Goal: Task Accomplishment & Management: Use online tool/utility

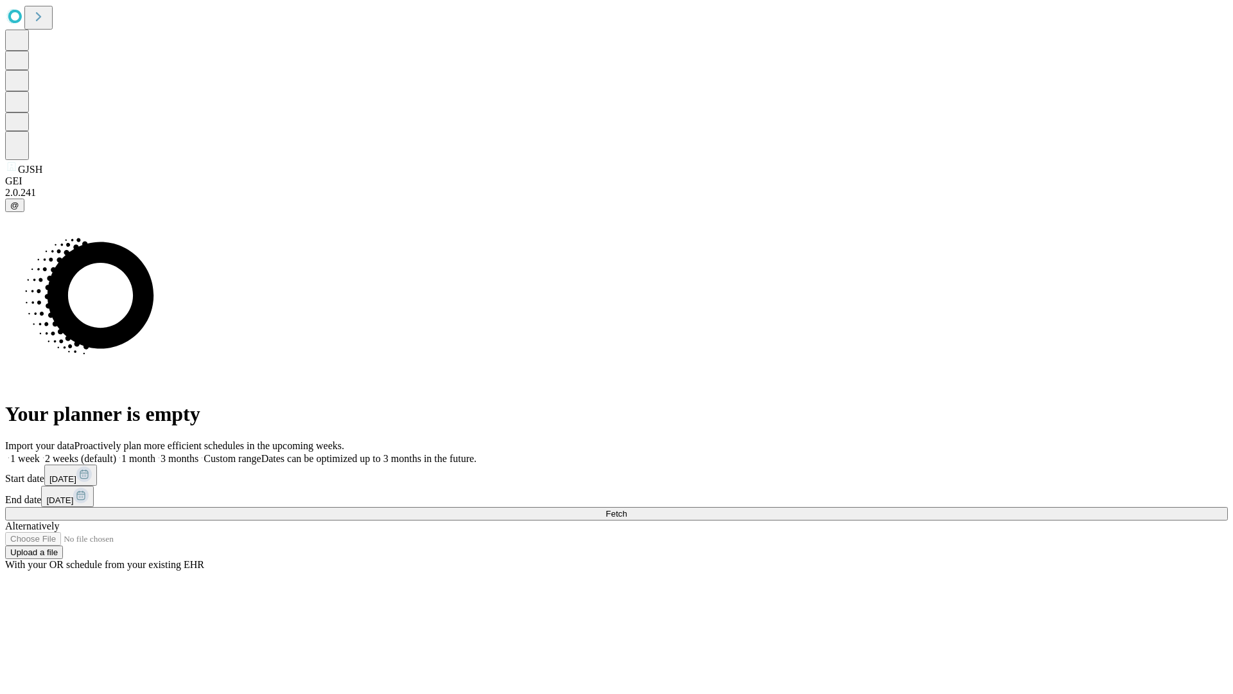
click at [627, 509] on span "Fetch" at bounding box center [616, 514] width 21 height 10
